Goal: Communication & Community: Answer question/provide support

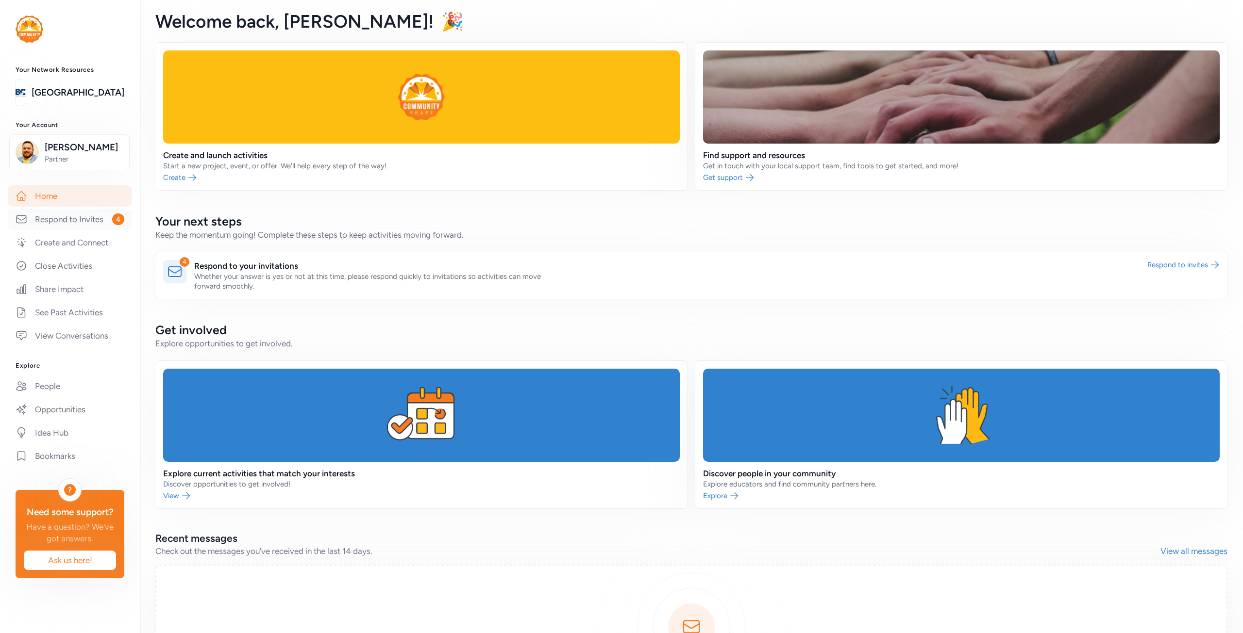
click at [78, 220] on link "Respond to Invites 4" at bounding box center [70, 219] width 124 height 21
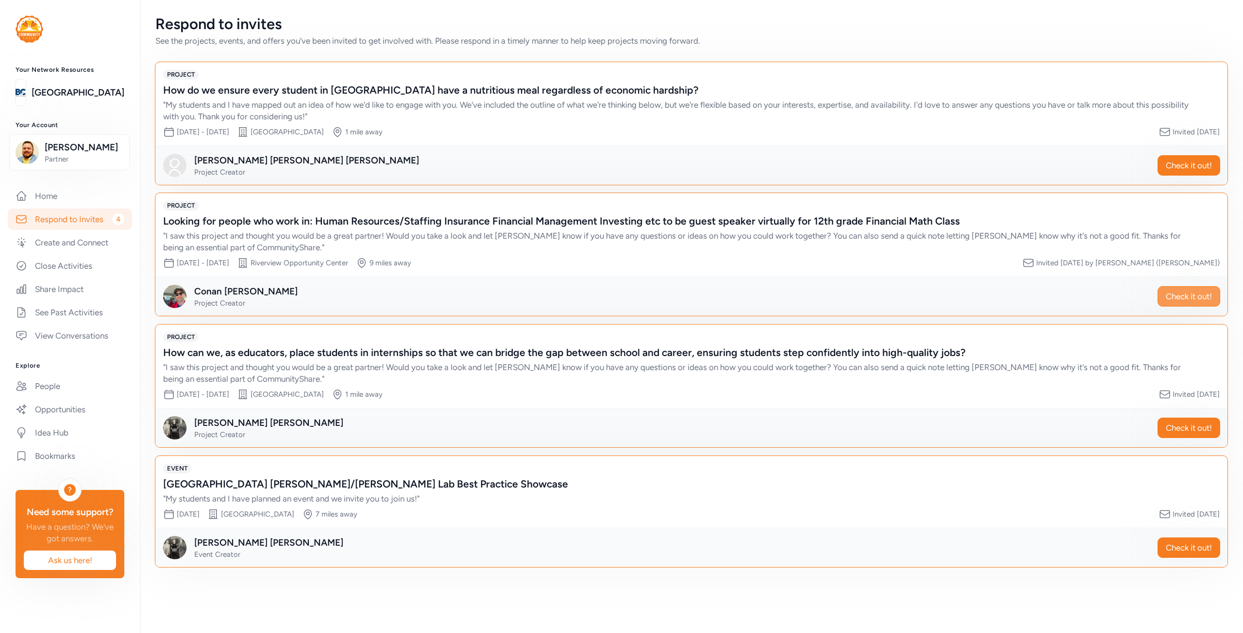
click at [1203, 286] on button "Check it out!" at bounding box center [1188, 296] width 63 height 20
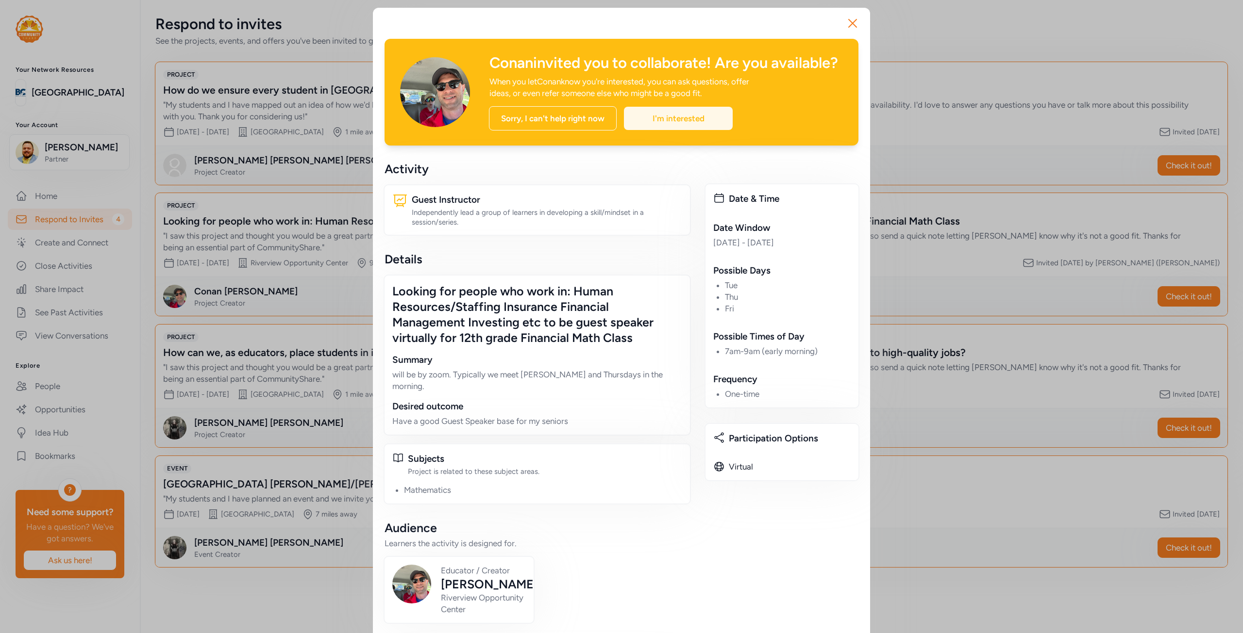
click at [694, 130] on div "I'm interested" at bounding box center [678, 118] width 109 height 23
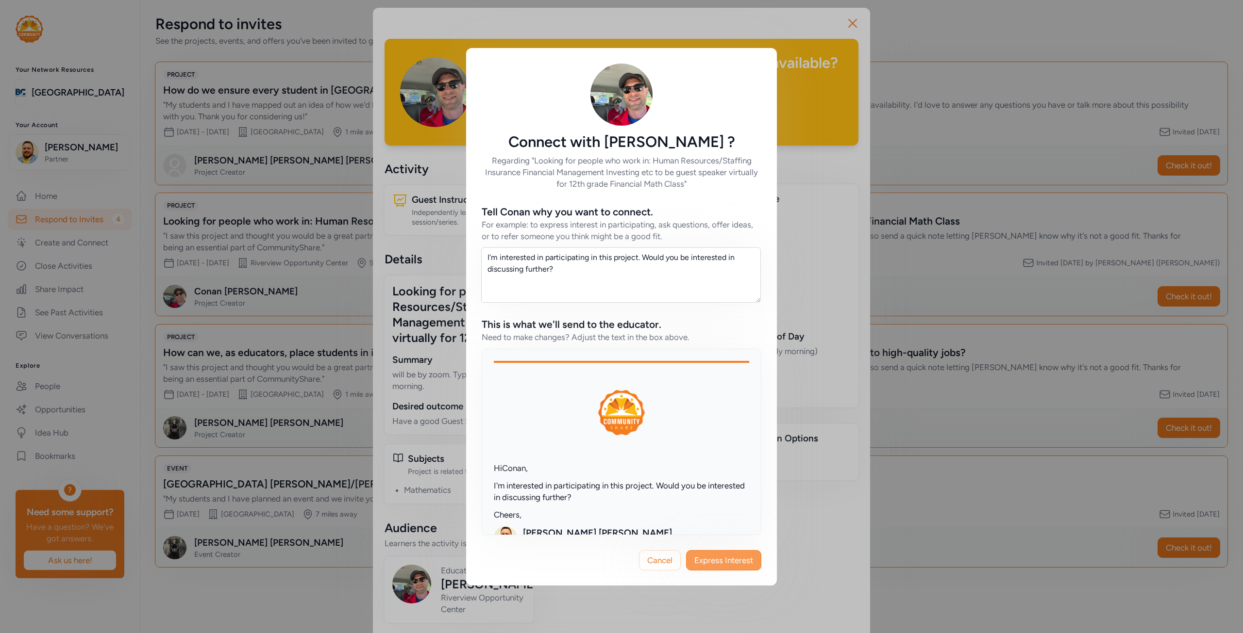
click at [705, 561] on span "Express Interest" at bounding box center [723, 561] width 59 height 12
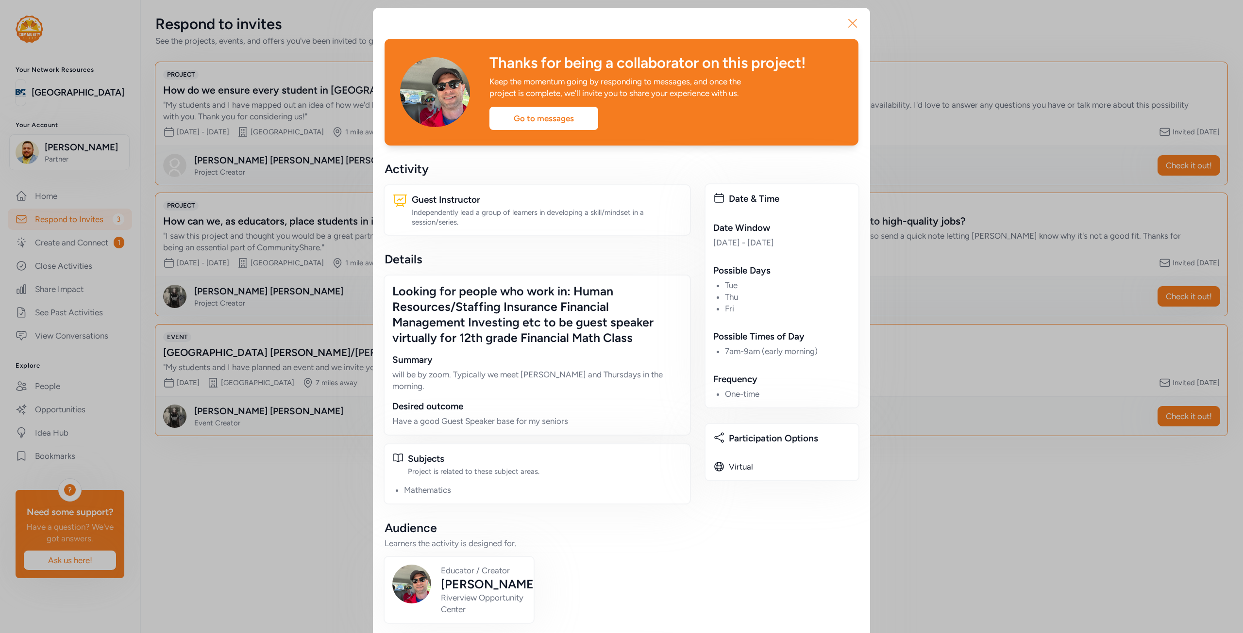
click at [853, 21] on icon "button" at bounding box center [853, 24] width 16 height 16
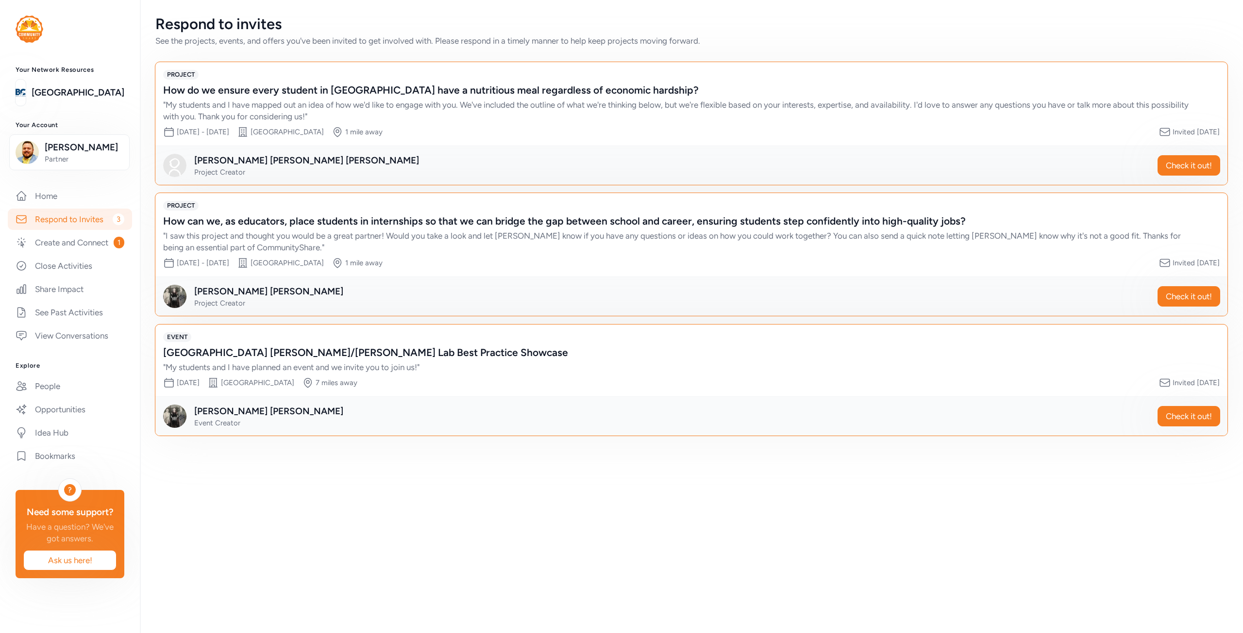
click at [458, 102] on div "" My students and I have mapped out an idea of how we'd like to engage with you…" at bounding box center [681, 110] width 1037 height 23
click at [1174, 167] on span "Check it out!" at bounding box center [1188, 166] width 46 height 12
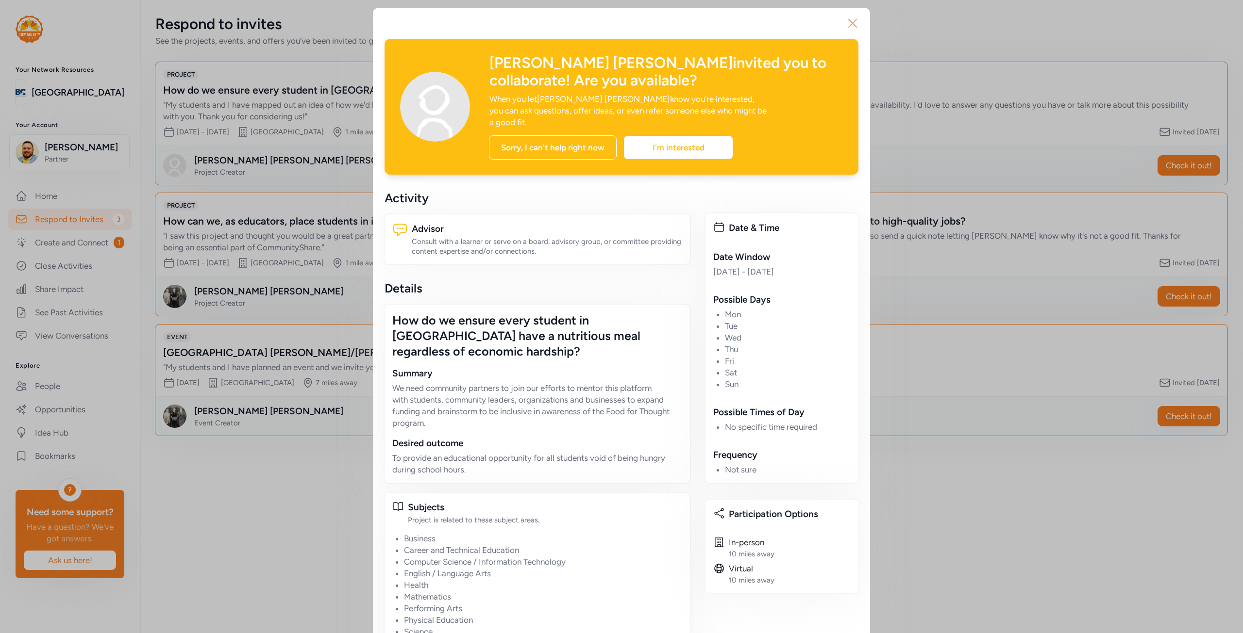
click at [852, 23] on icon "button" at bounding box center [853, 24] width 16 height 16
